Goal: Answer question/provide support

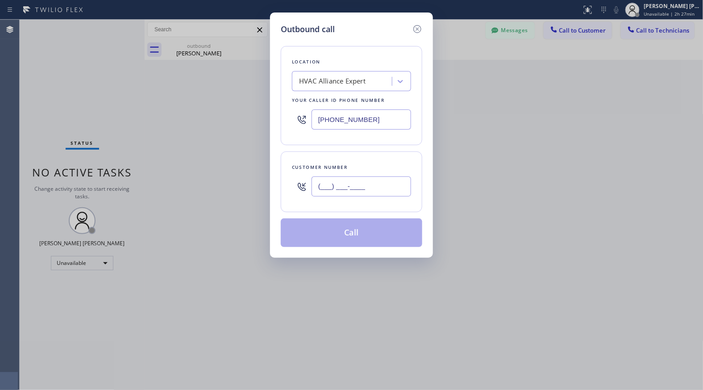
drag, startPoint x: 369, startPoint y: 193, endPoint x: 370, endPoint y: 188, distance: 5.9
click at [369, 190] on input "(___) ___-____" at bounding box center [362, 186] width 100 height 20
paste input "619) 961-5030"
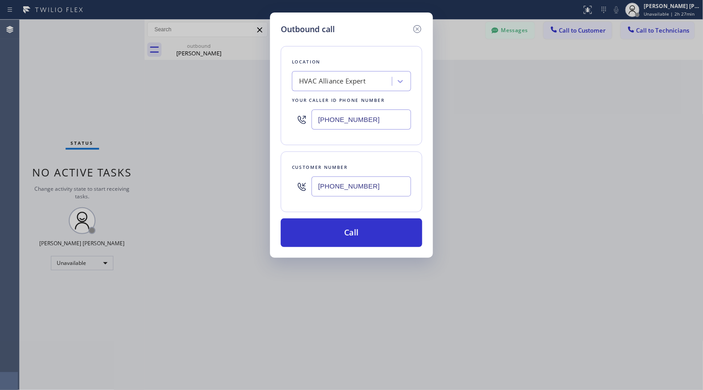
type input "[PHONE_NUMBER]"
click at [362, 82] on div "HVAC Alliance Expert" at bounding box center [332, 81] width 67 height 10
paste input "HyperCool Comfort"
type input "HyperCool Comfort"
click at [375, 103] on div "HyperCool Comfort" at bounding box center [351, 100] width 119 height 16
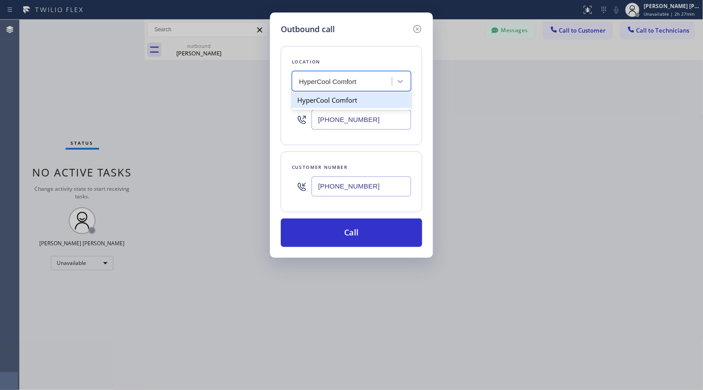
type input "[PHONE_NUMBER]"
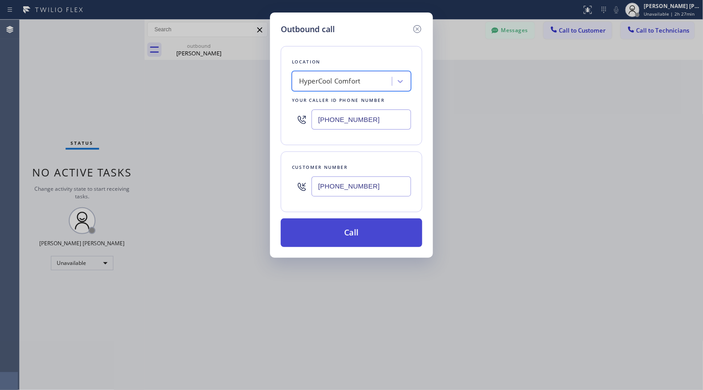
click at [405, 236] on button "Call" at bounding box center [352, 232] width 142 height 29
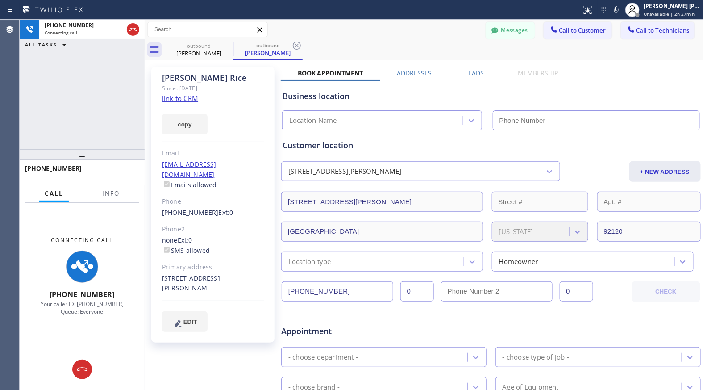
type input "[PHONE_NUMBER]"
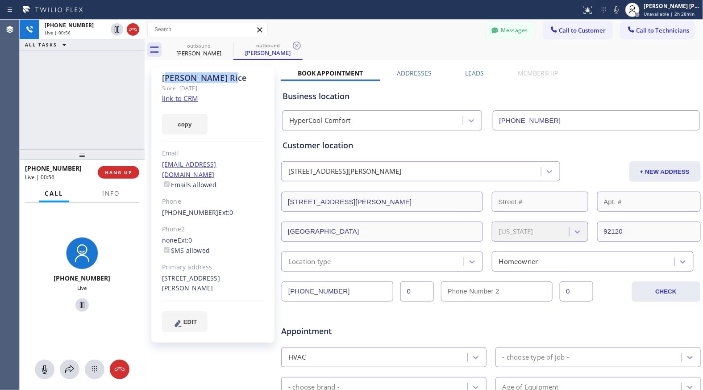
drag, startPoint x: 167, startPoint y: 78, endPoint x: 195, endPoint y: 76, distance: 27.7
click at [195, 76] on div "[PERSON_NAME]" at bounding box center [213, 78] width 102 height 10
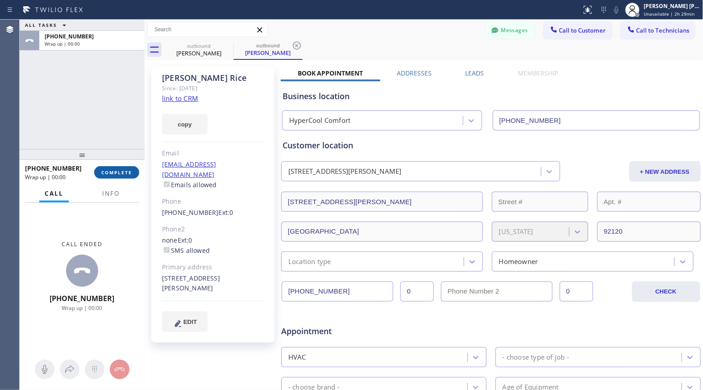
click at [128, 175] on span "COMPLETE" at bounding box center [116, 172] width 31 height 6
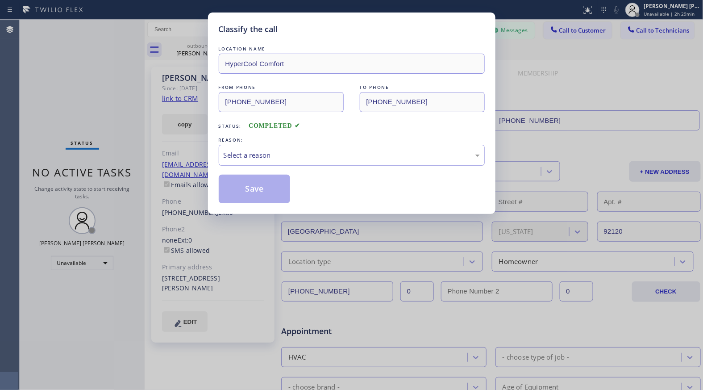
drag, startPoint x: 262, startPoint y: 160, endPoint x: 269, endPoint y: 159, distance: 7.2
click at [264, 159] on div "Select a reason" at bounding box center [352, 155] width 256 height 10
click at [279, 187] on button "Save" at bounding box center [255, 189] width 72 height 29
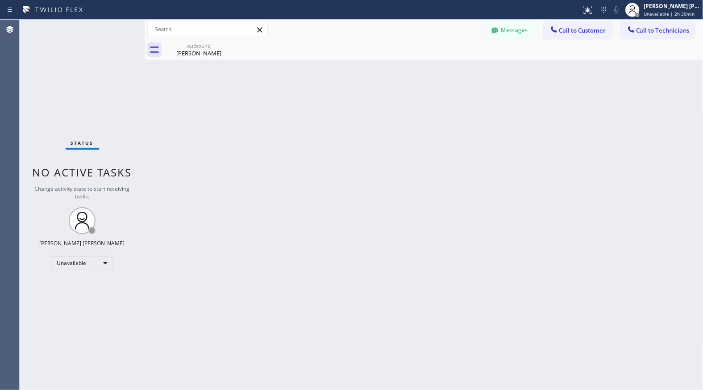
click at [625, 92] on div "Back to Dashboard Change Sender ID Customers Technicians [PHONE_NUMBER] SEARCH …" at bounding box center [424, 205] width 559 height 370
click at [14, 56] on div "Agent Desktop" at bounding box center [9, 205] width 19 height 370
click at [173, 96] on div "Back to Dashboard Change Sender ID Customers Technicians [PHONE_NUMBER] SEARCH …" at bounding box center [424, 205] width 559 height 370
drag, startPoint x: 634, startPoint y: 186, endPoint x: 628, endPoint y: 187, distance: 5.8
click at [634, 186] on div "Back to Dashboard Change Sender ID Customers Technicians [PHONE_NUMBER] SEARCH …" at bounding box center [424, 205] width 559 height 370
